Goal: Information Seeking & Learning: Learn about a topic

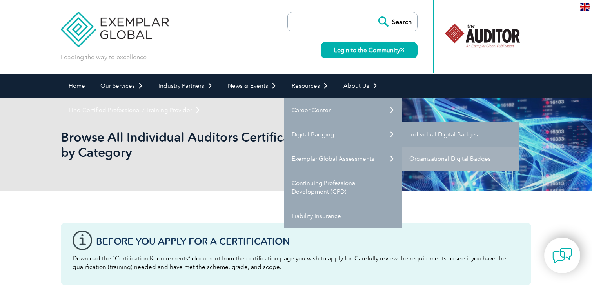
click at [445, 132] on link "Individual Digital Badges" at bounding box center [461, 134] width 118 height 24
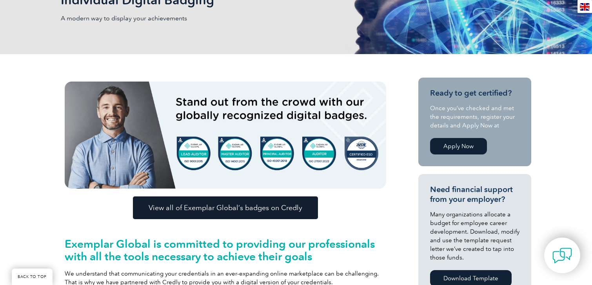
scroll to position [179, 0]
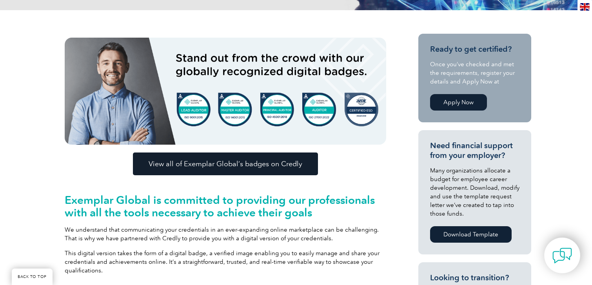
click at [240, 163] on span "View all of Exemplar Global’s badges on Credly" at bounding box center [225, 163] width 154 height 7
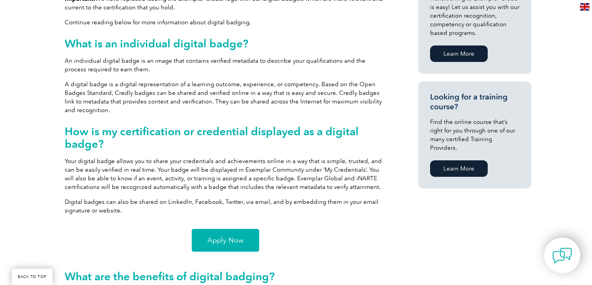
scroll to position [493, 0]
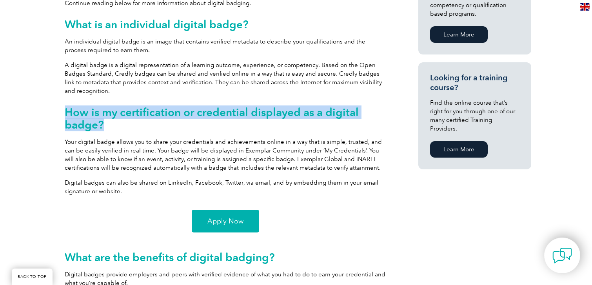
drag, startPoint x: 65, startPoint y: 111, endPoint x: 362, endPoint y: 121, distance: 296.7
click at [362, 121] on h2 "How is my certification or credential displayed as a digital badge?" at bounding box center [225, 118] width 321 height 25
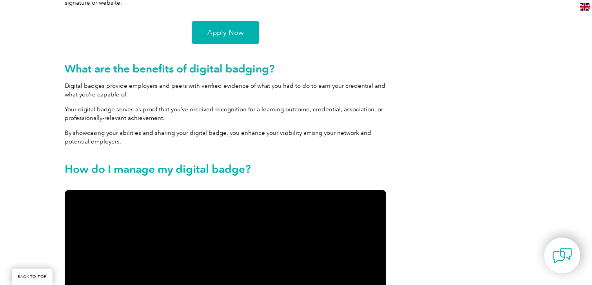
scroll to position [689, 0]
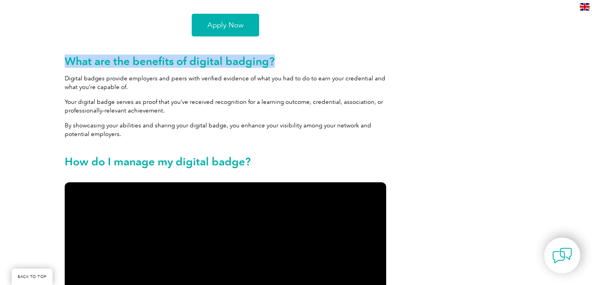
drag, startPoint x: 66, startPoint y: 60, endPoint x: 291, endPoint y: 63, distance: 224.9
click at [291, 63] on h2 "What are the benefits of digital badging?" at bounding box center [225, 61] width 321 height 13
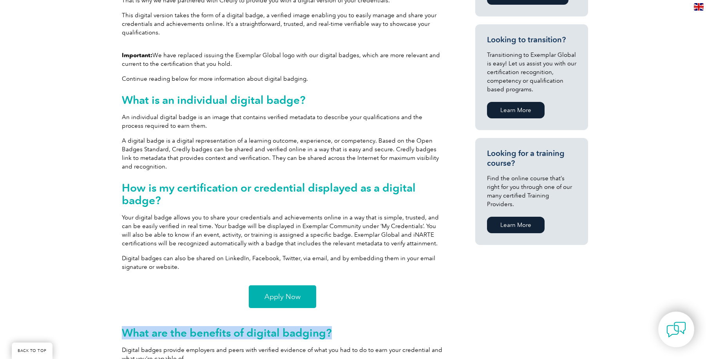
scroll to position [0, 0]
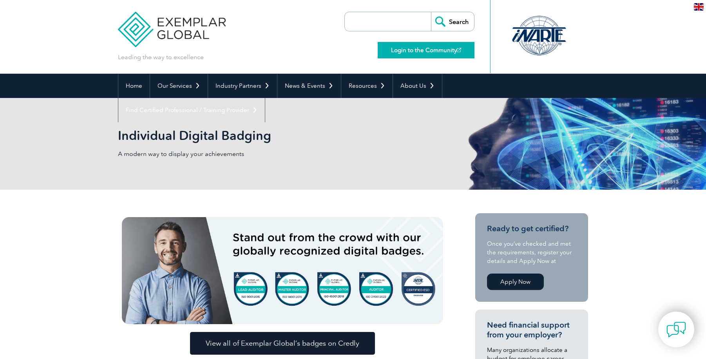
click at [414, 49] on link "Login to the Community" at bounding box center [426, 50] width 97 height 16
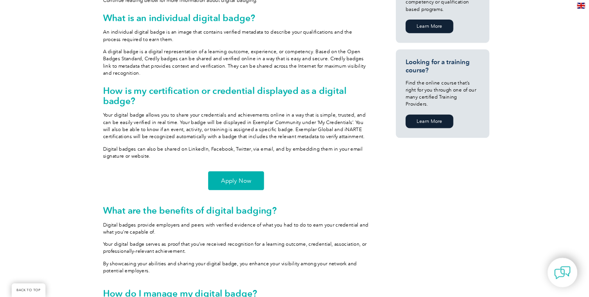
scroll to position [509, 0]
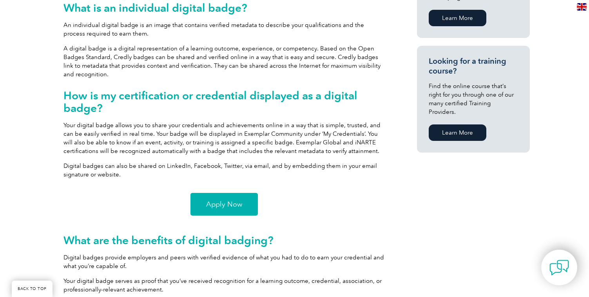
click at [383, 210] on div "Apply Now" at bounding box center [223, 204] width 321 height 23
